Goal: Contribute content: Add original content to the website for others to see

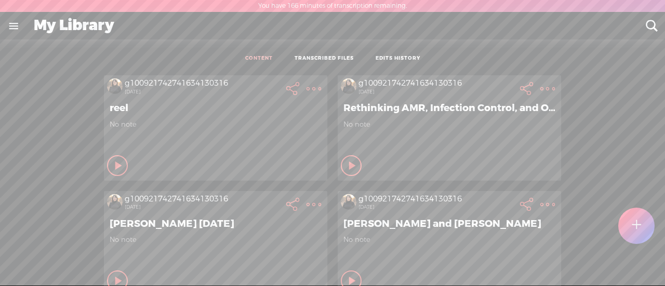
scroll to position [1, 0]
click at [627, 225] on div at bounding box center [636, 225] width 37 height 37
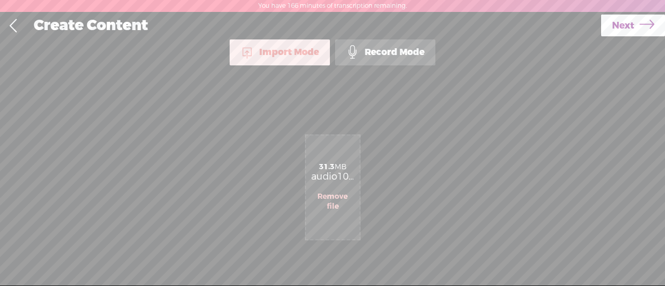
click at [619, 28] on span "Next" at bounding box center [623, 25] width 22 height 26
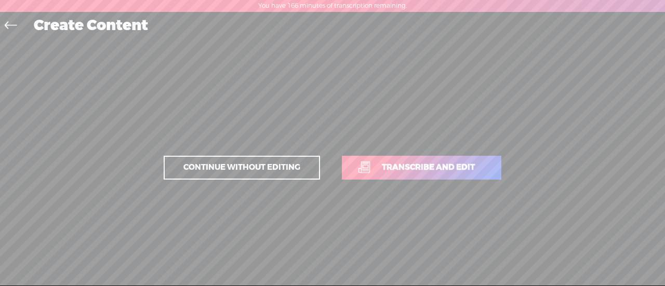
click at [401, 169] on span "Transcribe and edit" at bounding box center [428, 168] width 115 height 12
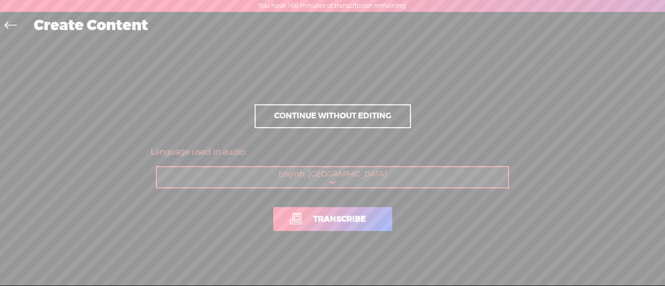
click at [349, 225] on span "Transcribe" at bounding box center [339, 220] width 74 height 12
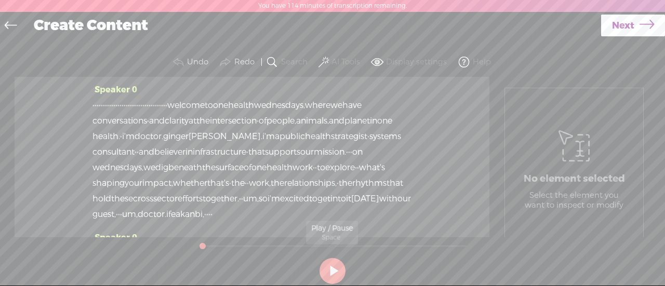
click at [335, 268] on button at bounding box center [332, 271] width 26 height 26
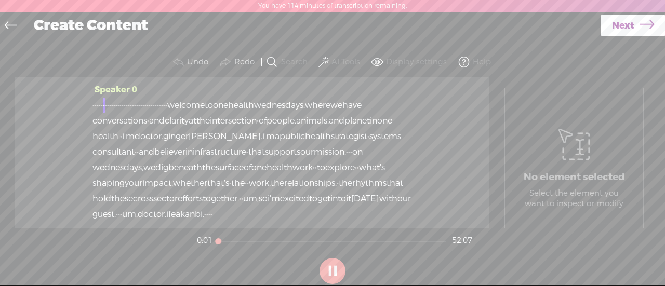
click at [341, 63] on label "AI Tools" at bounding box center [345, 62] width 29 height 10
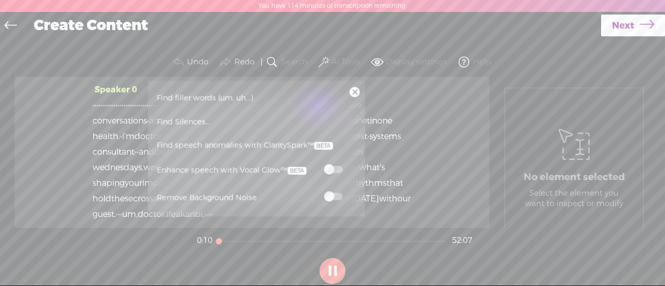
click at [283, 114] on link "Find Silences..." at bounding box center [256, 122] width 207 height 24
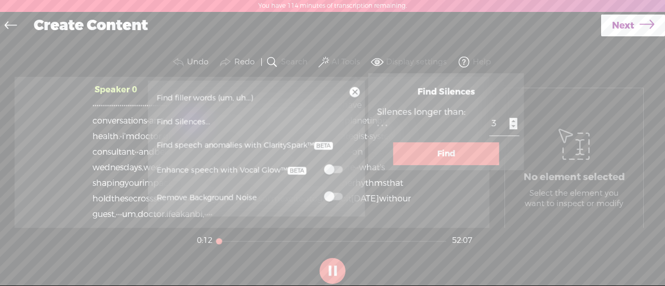
click at [440, 153] on button "Find" at bounding box center [446, 153] width 106 height 23
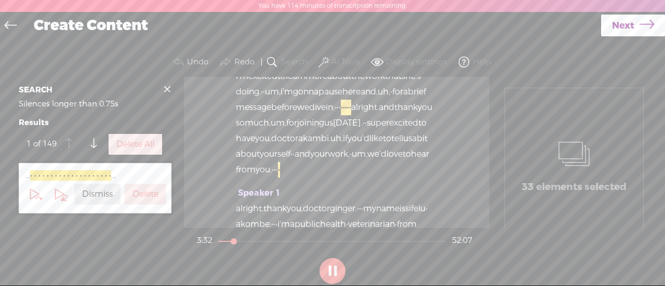
scroll to position [1528, 0]
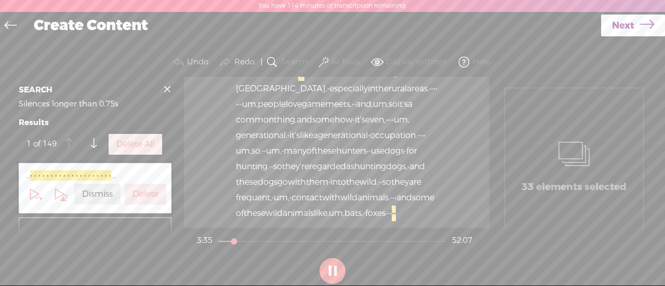
click at [135, 190] on label "Delete" at bounding box center [145, 194] width 26 height 11
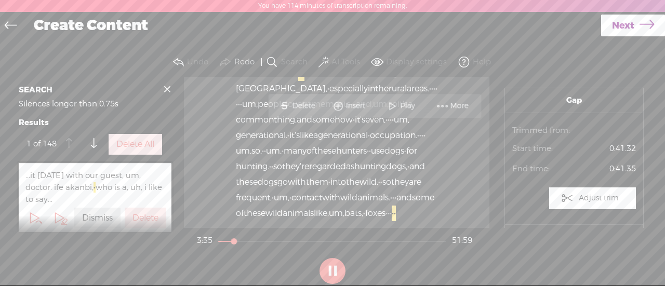
click at [143, 142] on label "Delete All" at bounding box center [135, 144] width 38 height 11
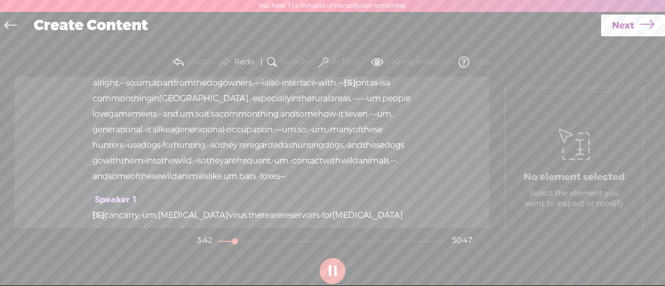
scroll to position [1502, 0]
click at [174, 91] on span "apart" at bounding box center [162, 84] width 21 height 16
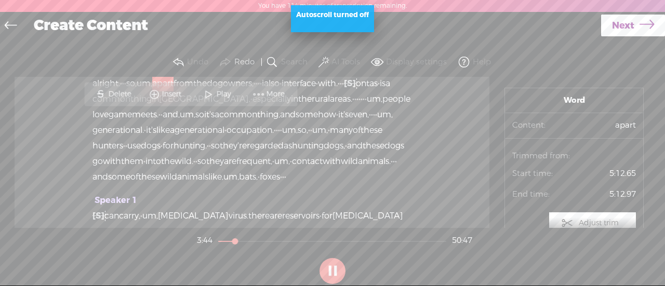
click at [220, 99] on span "Play" at bounding box center [224, 94] width 17 height 10
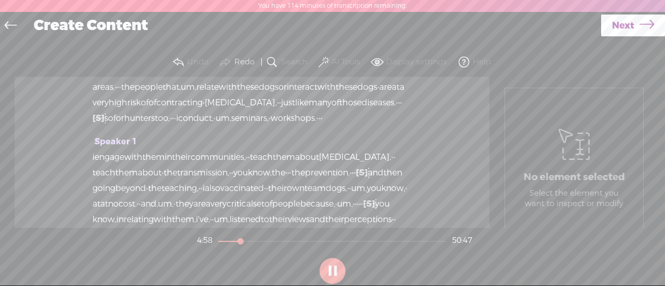
scroll to position [1710, 0]
click at [328, 57] on button "AI Tools" at bounding box center [340, 62] width 48 height 21
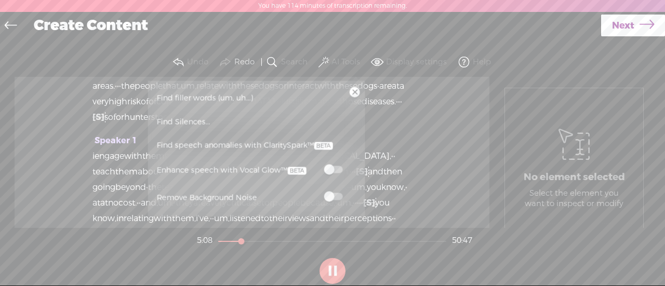
click at [624, 25] on span "Next" at bounding box center [623, 25] width 22 height 26
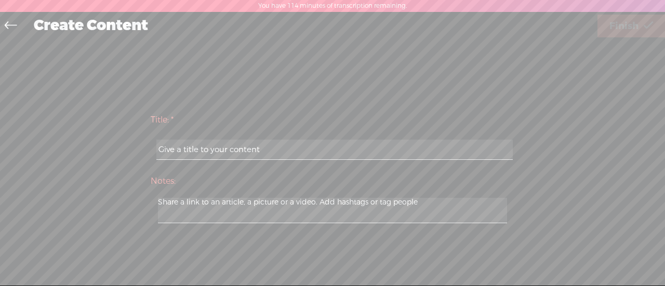
click at [394, 153] on input "text" at bounding box center [334, 150] width 356 height 20
click at [278, 142] on input "text" at bounding box center [334, 150] width 356 height 20
click at [464, 83] on div "Title: * Notes: Save as a draft content Publish: Warning: Narration of your tex…" at bounding box center [332, 167] width 644 height 257
click at [375, 145] on input "text" at bounding box center [334, 150] width 356 height 20
click at [291, 151] on input "text" at bounding box center [334, 150] width 356 height 20
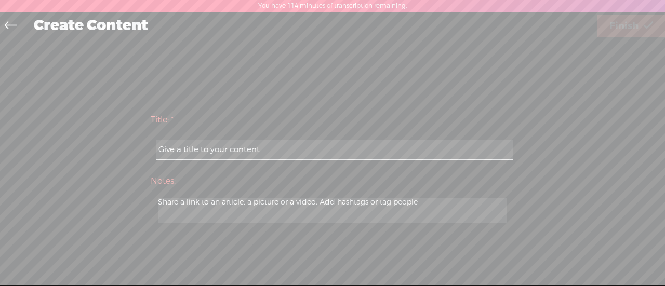
paste input "[PERSON_NAME] Interview"
type input "[PERSON_NAME] Interview"
click at [540, 105] on div "Title: * [PERSON_NAME] Interview Notes: Save as a draft content Publish: Warnin…" at bounding box center [332, 167] width 644 height 257
click at [629, 23] on span "Finish" at bounding box center [623, 26] width 29 height 26
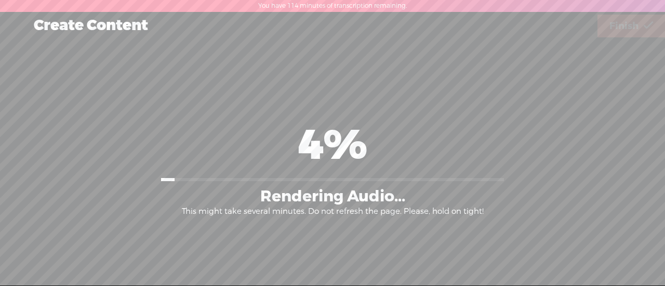
click at [629, 152] on div "4% Rendering Audio... This might take several minutes. Do not refresh the page.…" at bounding box center [332, 168] width 644 height 54
drag, startPoint x: 292, startPoint y: 137, endPoint x: 471, endPoint y: 142, distance: 178.2
click at [474, 145] on div "4% Rendering Audio... This might take several minutes. Do not refresh the page.…" at bounding box center [333, 168] width 364 height 98
drag, startPoint x: 299, startPoint y: 190, endPoint x: 351, endPoint y: 196, distance: 52.3
click at [351, 196] on div "Rendering Audio..." at bounding box center [332, 196] width 145 height 20
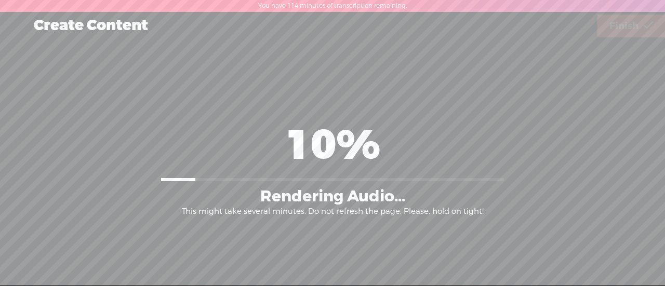
click at [649, 154] on div "10% Rendering Audio... This might take several minutes. Do not refresh the page…" at bounding box center [332, 168] width 644 height 54
drag, startPoint x: 275, startPoint y: 196, endPoint x: 362, endPoint y: 195, distance: 86.2
click at [362, 195] on div "Rendering Audio..." at bounding box center [332, 196] width 145 height 20
